Goal: Navigation & Orientation: Find specific page/section

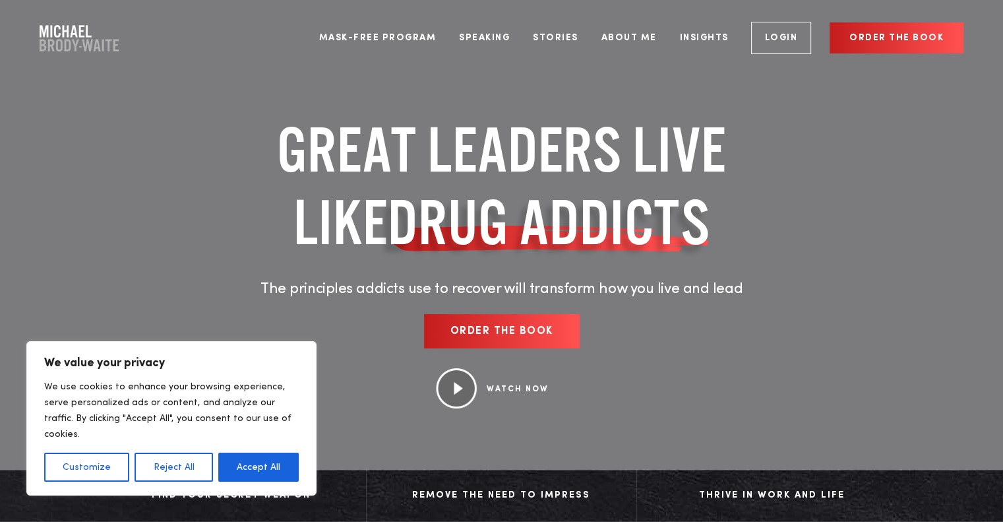
click at [644, 41] on link "About Me" at bounding box center [629, 37] width 75 height 49
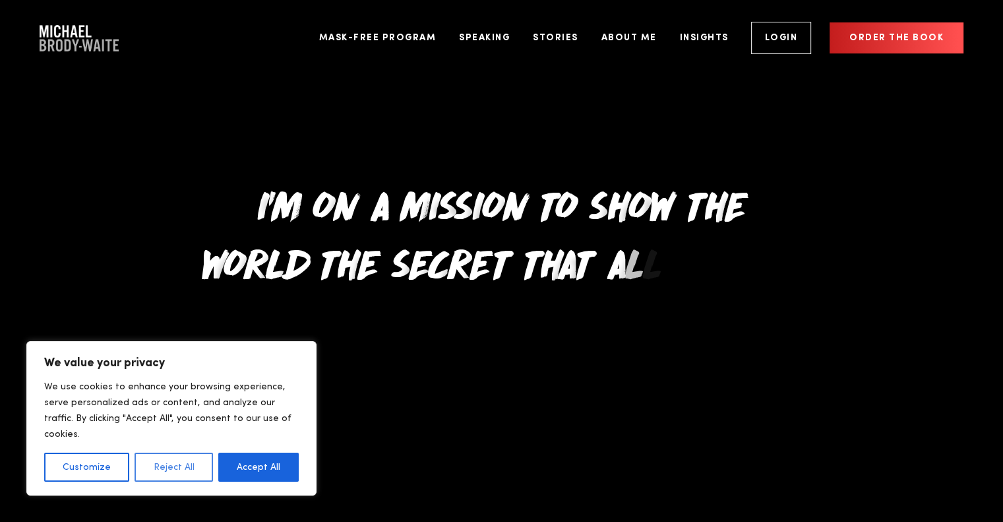
click at [189, 473] on button "Reject All" at bounding box center [174, 466] width 78 height 29
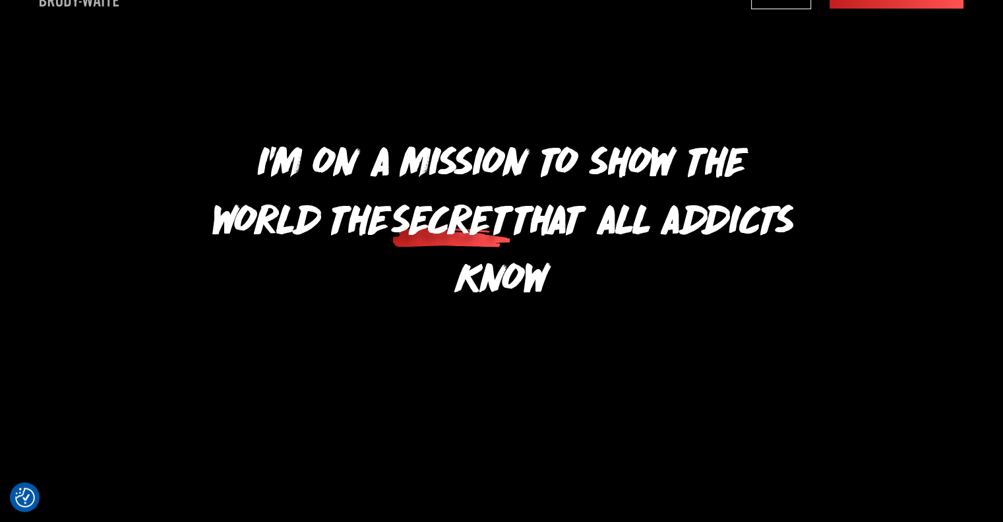
scroll to position [66, 0]
